Goal: Navigation & Orientation: Understand site structure

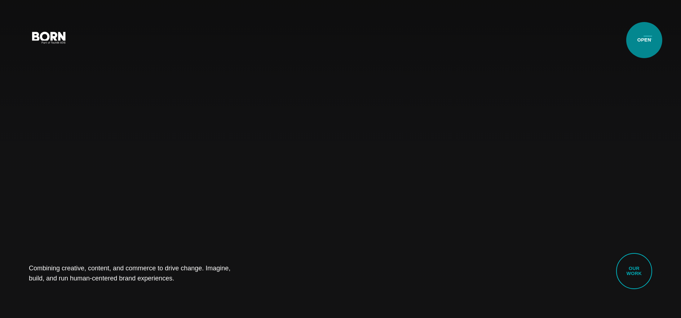
click at [644, 40] on button "Primary Menu" at bounding box center [647, 37] width 17 height 15
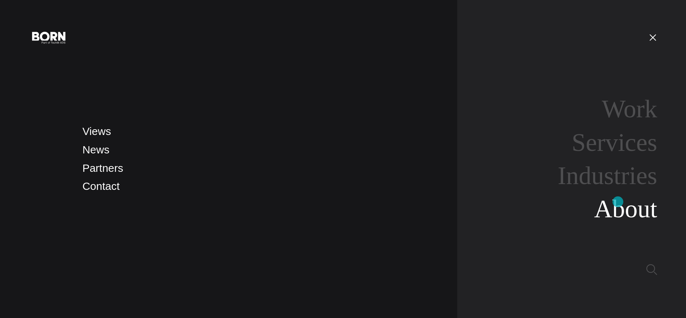
click at [618, 202] on link "About" at bounding box center [626, 209] width 63 height 28
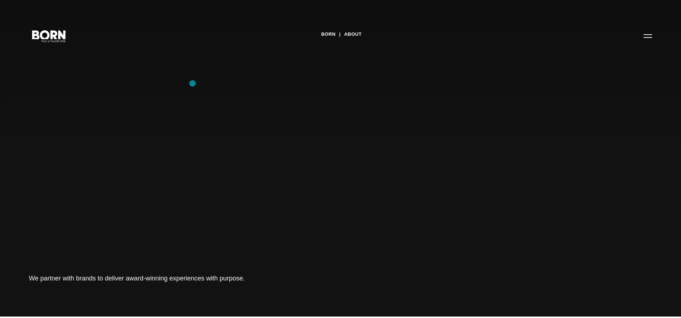
scroll to position [4, 0]
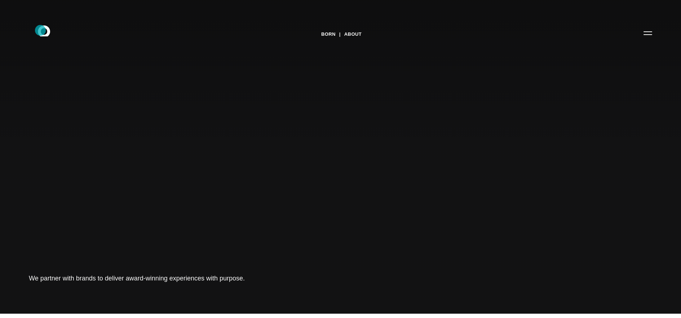
click at [40, 30] on icon at bounding box center [44, 30] width 12 height 11
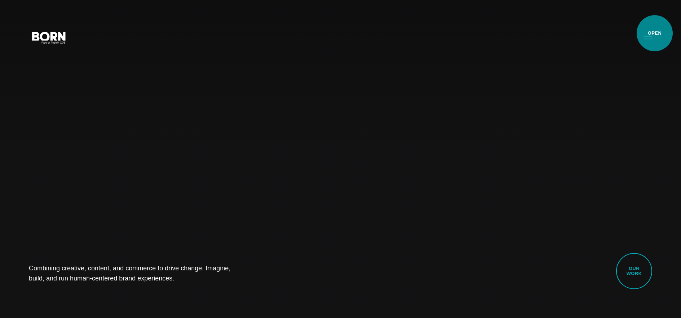
click at [655, 33] on button "Primary Menu" at bounding box center [647, 37] width 17 height 15
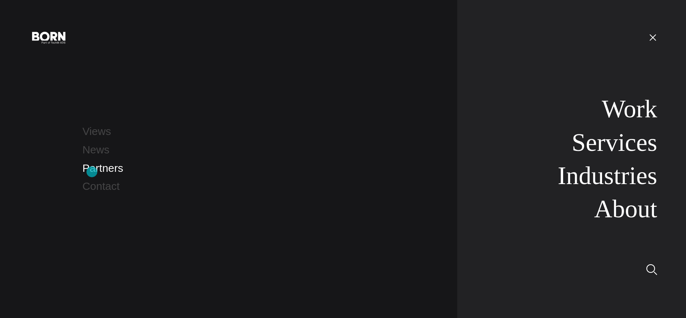
click at [92, 171] on link "Partners" at bounding box center [103, 168] width 41 height 12
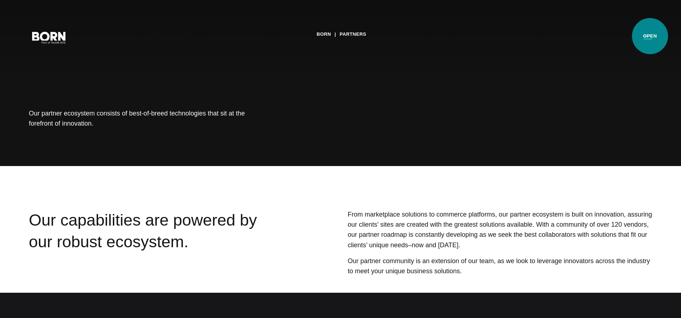
click at [650, 36] on button "Primary Menu" at bounding box center [647, 37] width 17 height 15
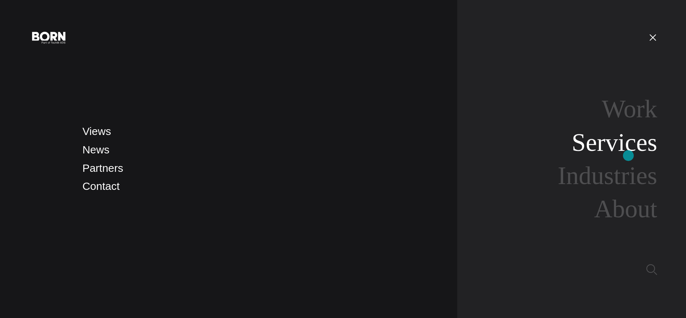
click at [629, 155] on link "Services" at bounding box center [614, 142] width 85 height 28
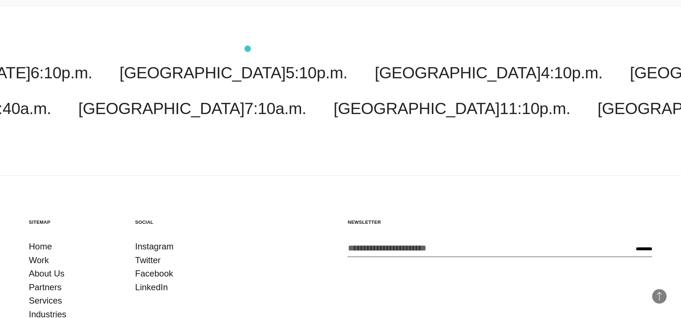
scroll to position [1448, 0]
